Goal: Task Accomplishment & Management: Complete application form

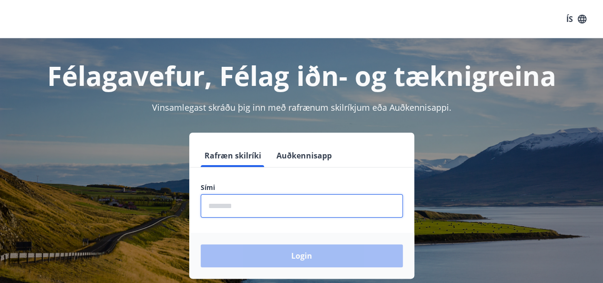
click at [261, 208] on input "phone" at bounding box center [302, 205] width 202 height 23
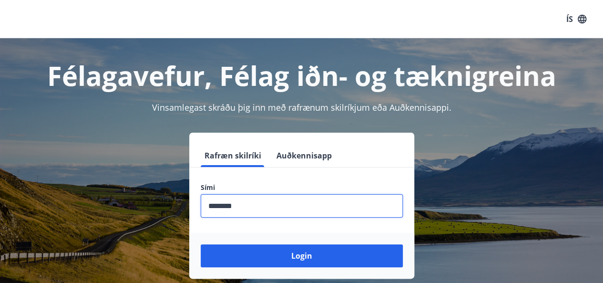
type input "********"
click at [201, 244] on button "Login" at bounding box center [302, 255] width 202 height 23
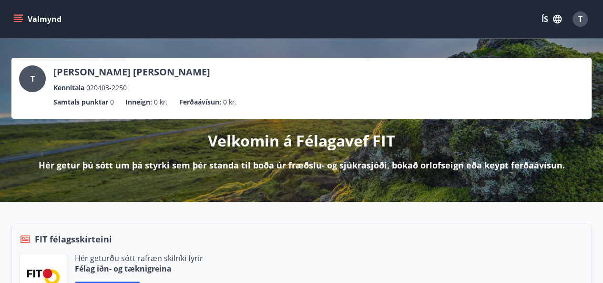
click at [31, 17] on button "Valmynd" at bounding box center [38, 18] width 54 height 17
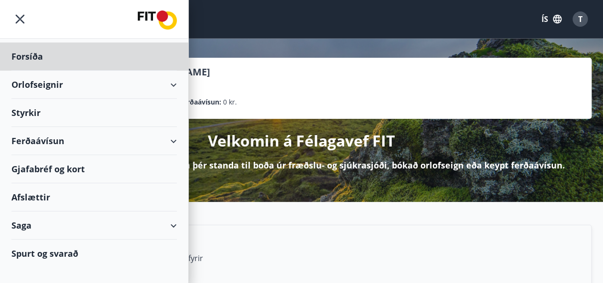
click at [72, 108] on div "Styrkir" at bounding box center [93, 113] width 165 height 28
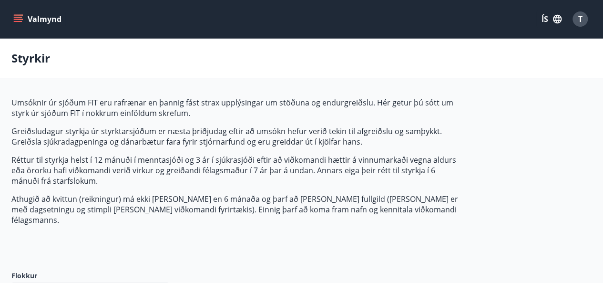
type input "***"
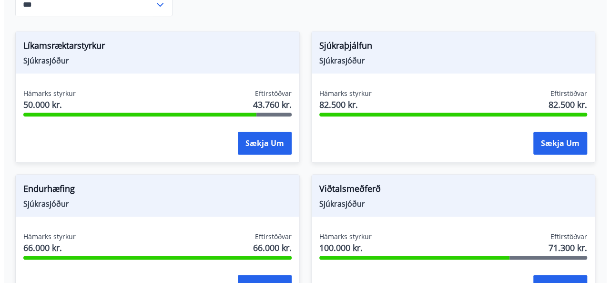
scroll to position [297, 0]
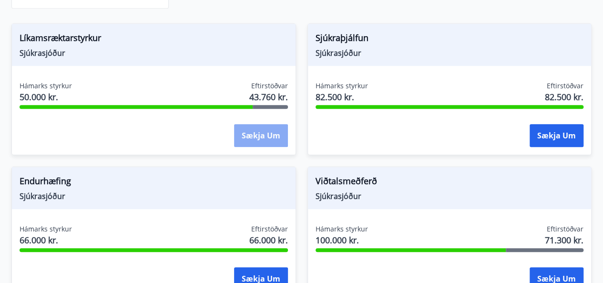
click at [253, 124] on button "Sækja um" at bounding box center [261, 135] width 54 height 23
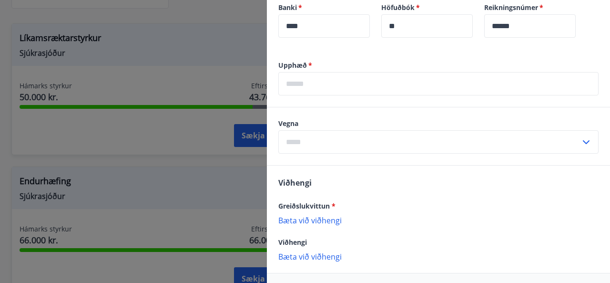
scroll to position [382, 0]
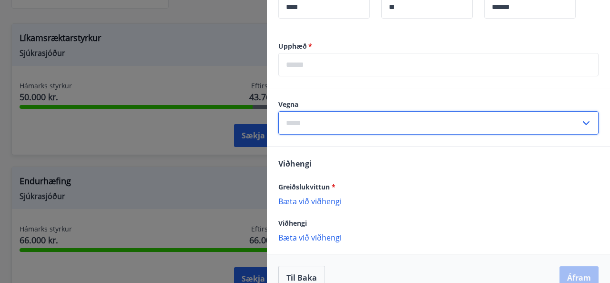
click at [331, 117] on input "text" at bounding box center [430, 122] width 302 height 23
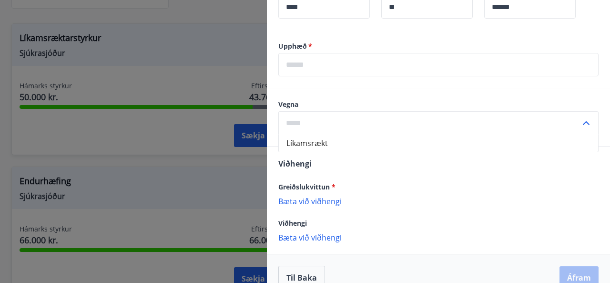
click at [331, 117] on input "text" at bounding box center [430, 122] width 302 height 23
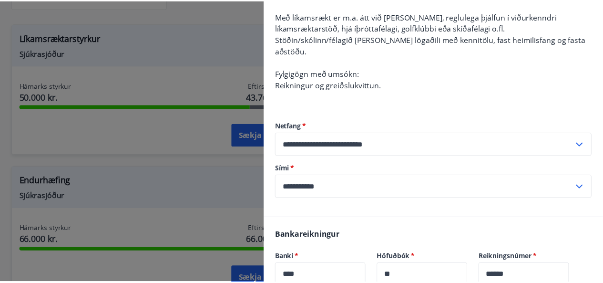
scroll to position [113, 0]
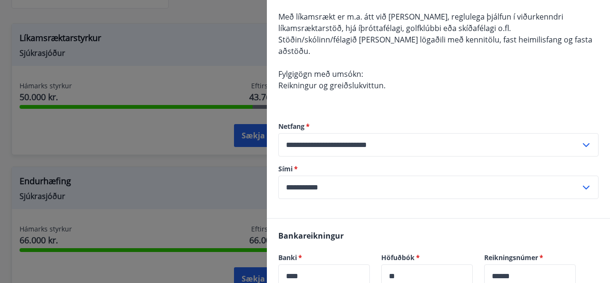
click at [210, 77] on div at bounding box center [305, 141] width 610 height 283
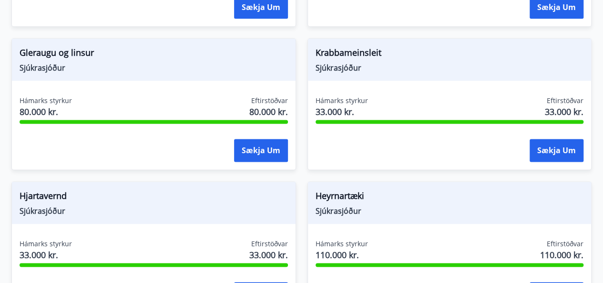
scroll to position [583, 0]
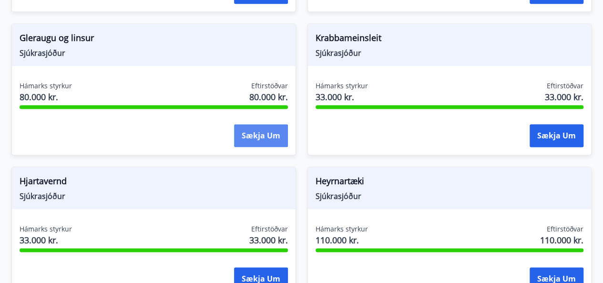
click at [261, 124] on button "Sækja um" at bounding box center [261, 135] width 54 height 23
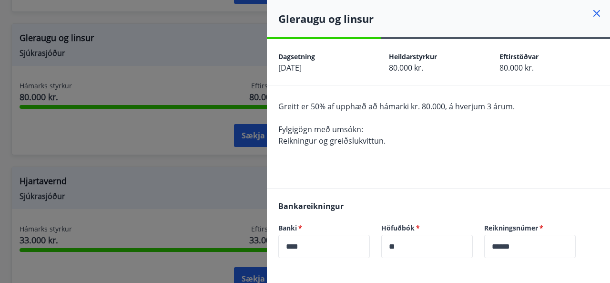
click at [236, 75] on div at bounding box center [305, 141] width 610 height 283
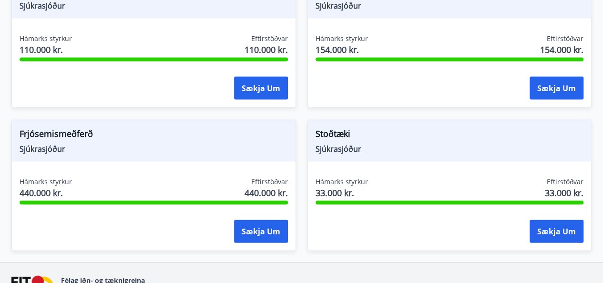
scroll to position [917, 0]
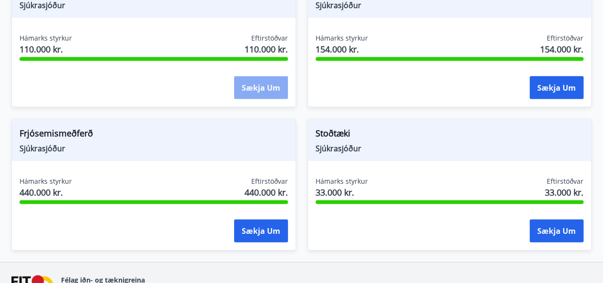
click at [244, 76] on button "Sækja um" at bounding box center [261, 87] width 54 height 23
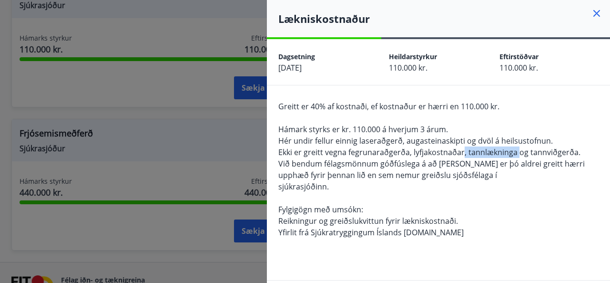
drag, startPoint x: 462, startPoint y: 152, endPoint x: 518, endPoint y: 155, distance: 56.4
click at [518, 155] on span "Ekki er greitt vegna fegrunaraðgerða, lyfjakostnaðar, tannlækninga og tannviðge…" at bounding box center [430, 152] width 302 height 10
click at [238, 134] on div at bounding box center [305, 141] width 610 height 283
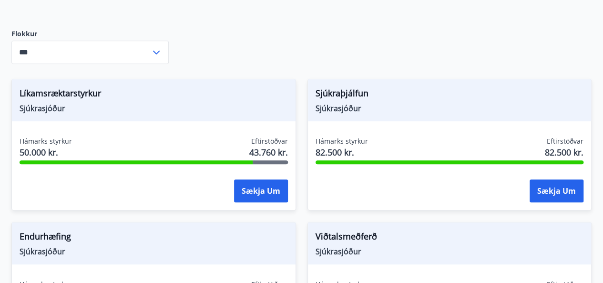
scroll to position [154, 0]
